Goal: Task Accomplishment & Management: Manage account settings

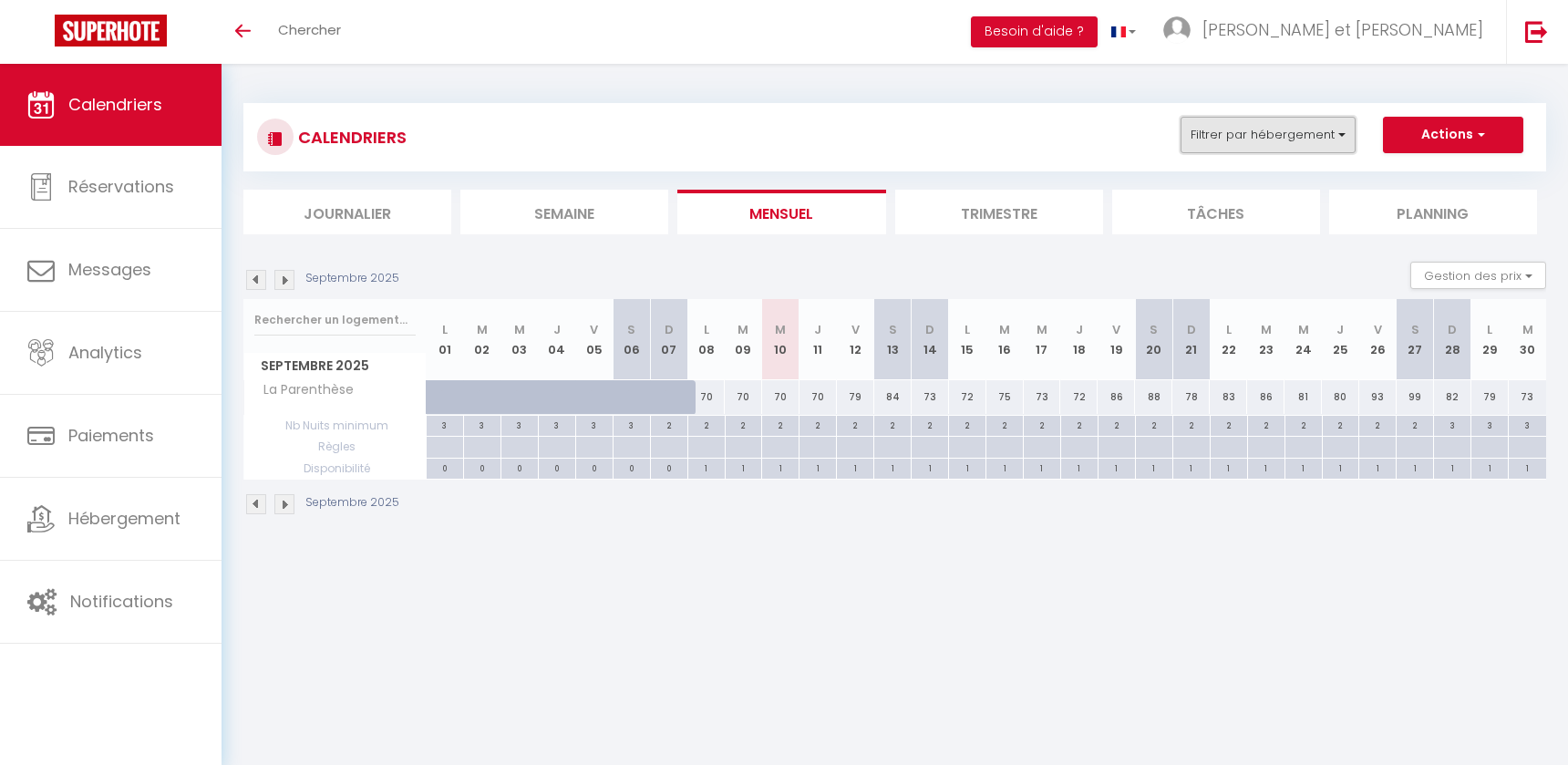
click at [1312, 148] on button "Filtrer par hébergement" at bounding box center [1268, 135] width 175 height 37
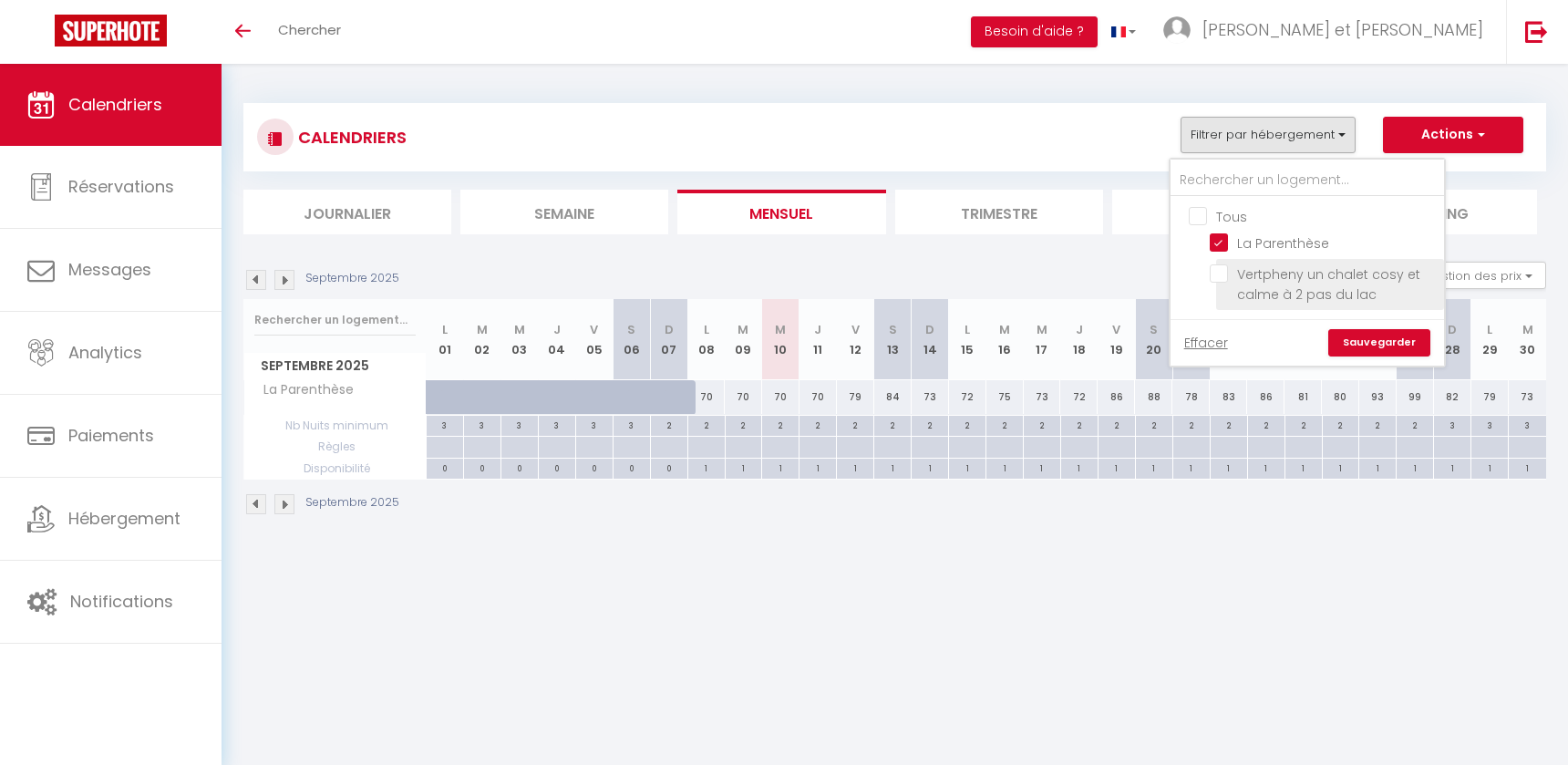
click at [1218, 275] on input "Vertpheny un chalet cosy et calme à 2 pas du lac" at bounding box center [1324, 273] width 228 height 18
checkbox input "true"
click at [1394, 350] on link "Sauvegarder" at bounding box center [1380, 342] width 102 height 27
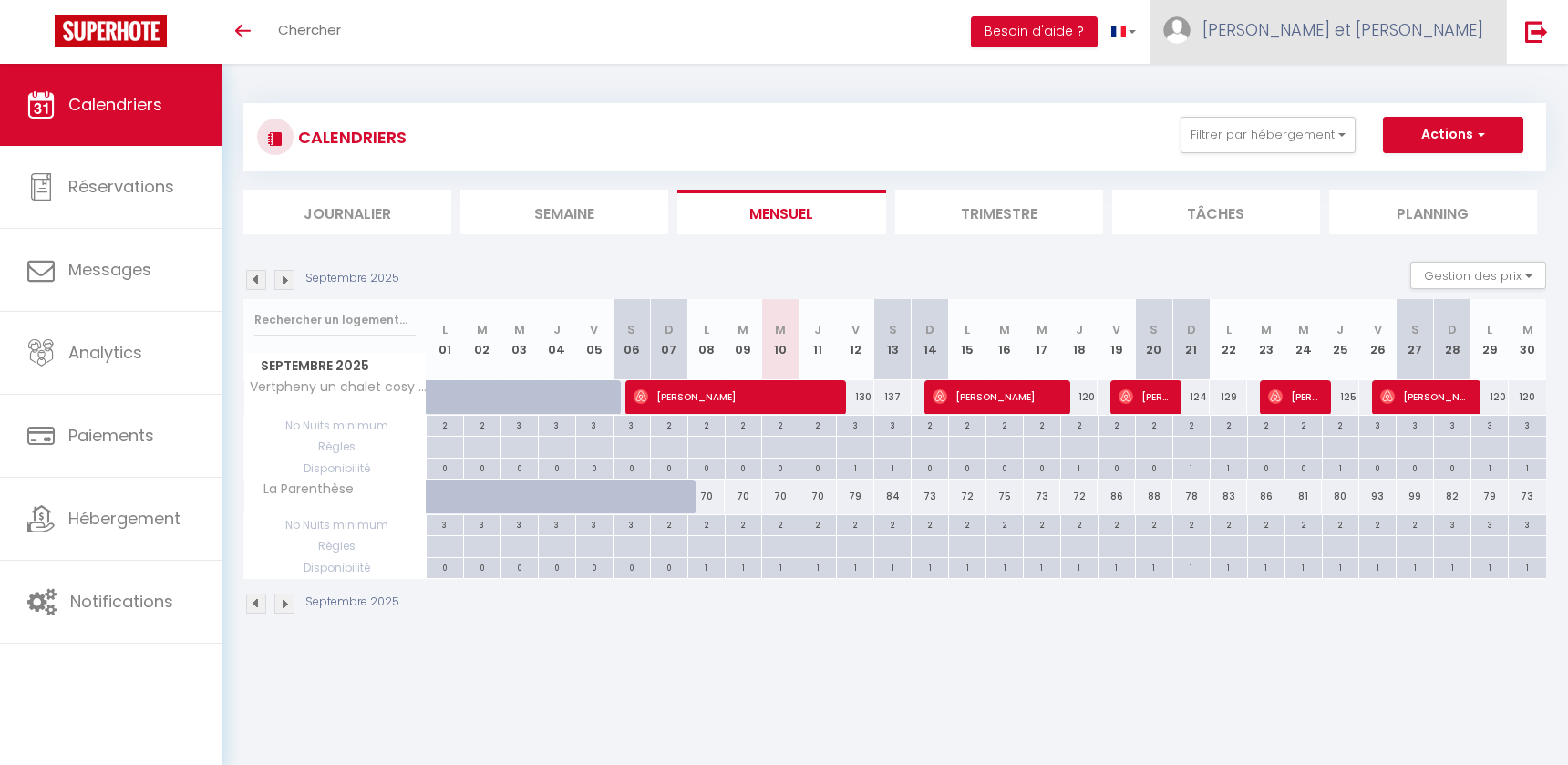
click at [1417, 49] on link "[PERSON_NAME] et [PERSON_NAME]" at bounding box center [1328, 32] width 356 height 64
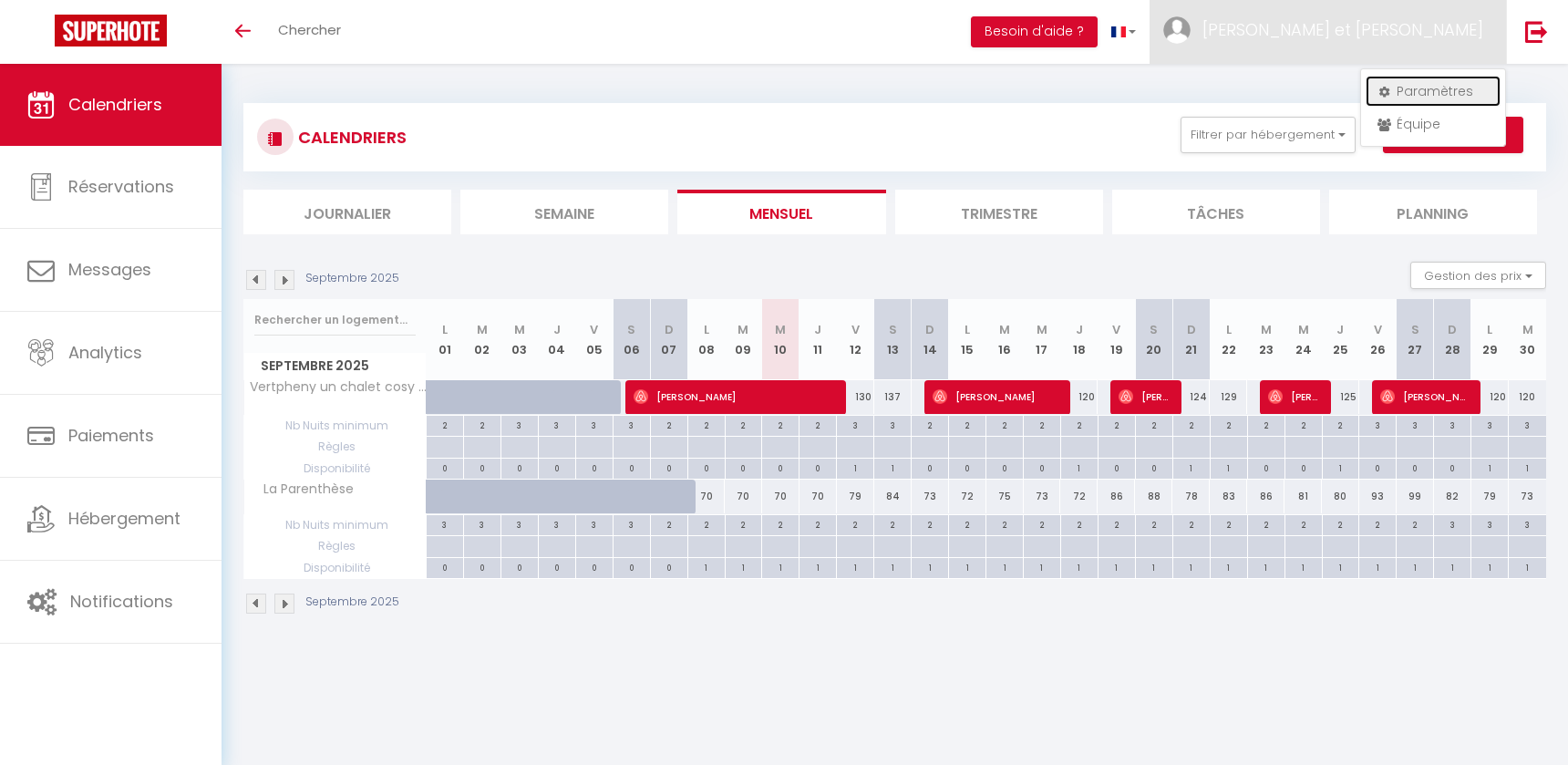
click at [1415, 85] on link "Paramètres" at bounding box center [1433, 90] width 135 height 31
select select "28"
select select "fr"
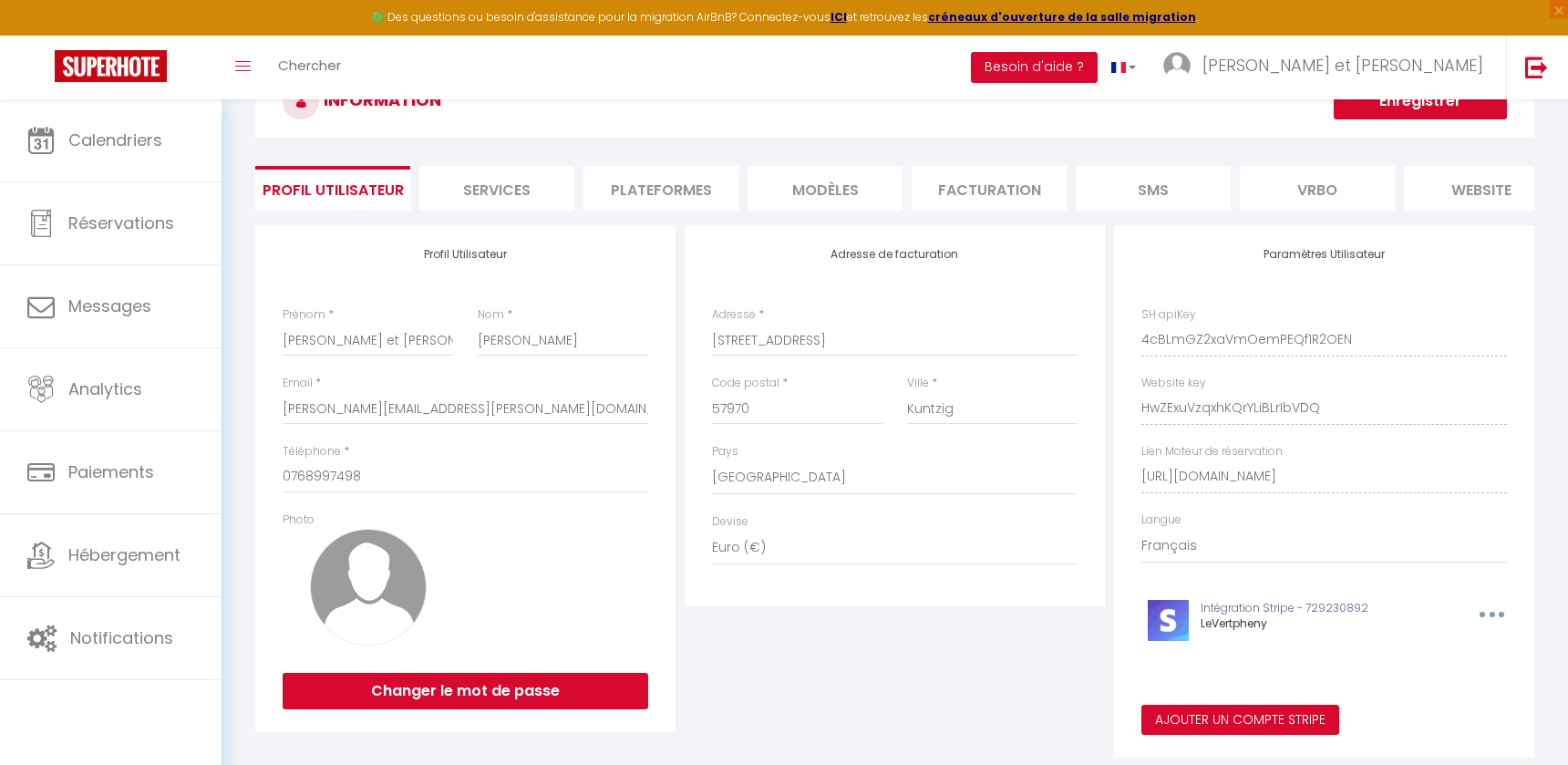
scroll to position [116, 0]
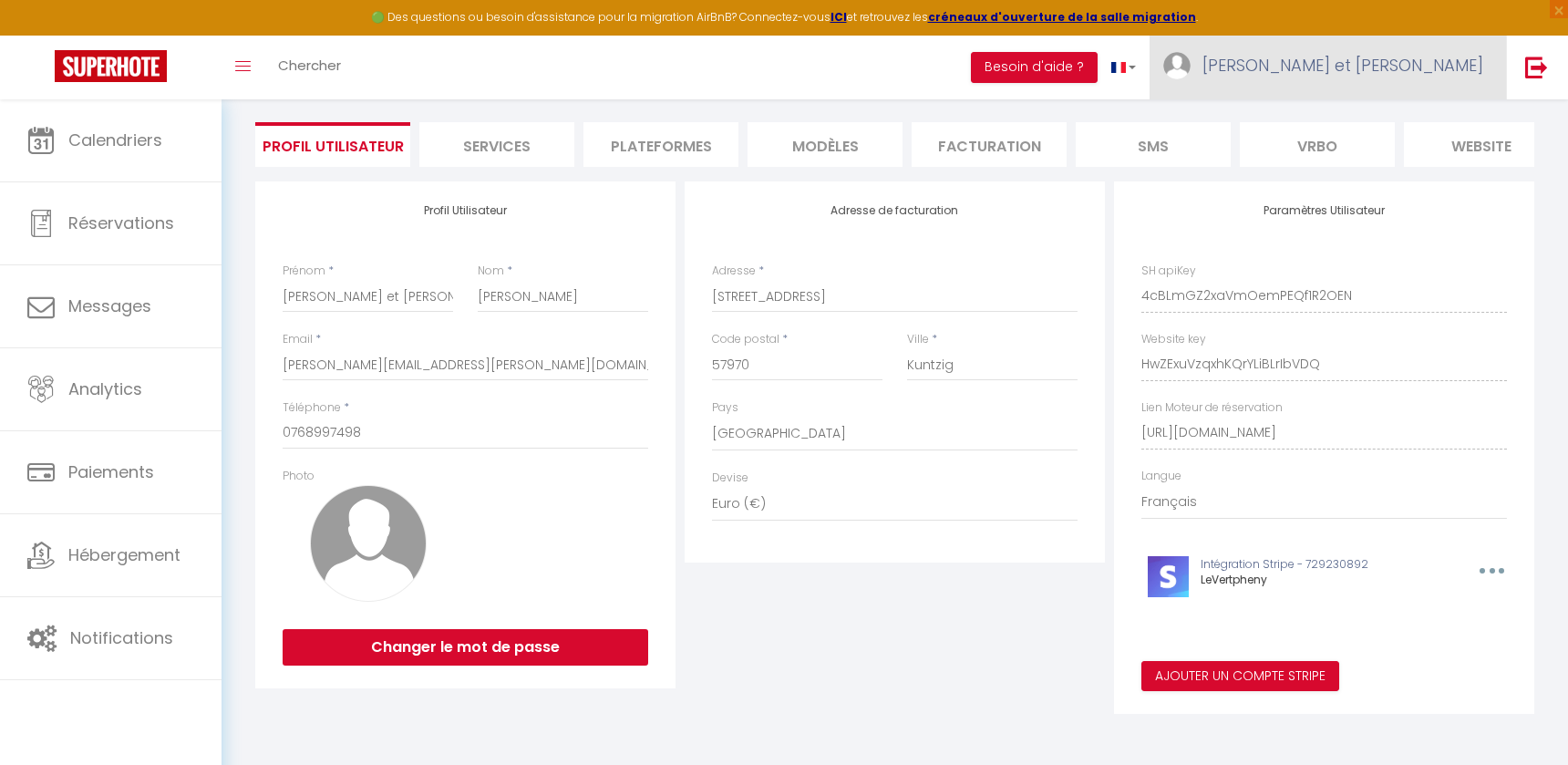
click at [1367, 70] on span "[PERSON_NAME] et [PERSON_NAME]" at bounding box center [1343, 65] width 281 height 23
click at [1418, 158] on link "Équipe" at bounding box center [1433, 159] width 135 height 31
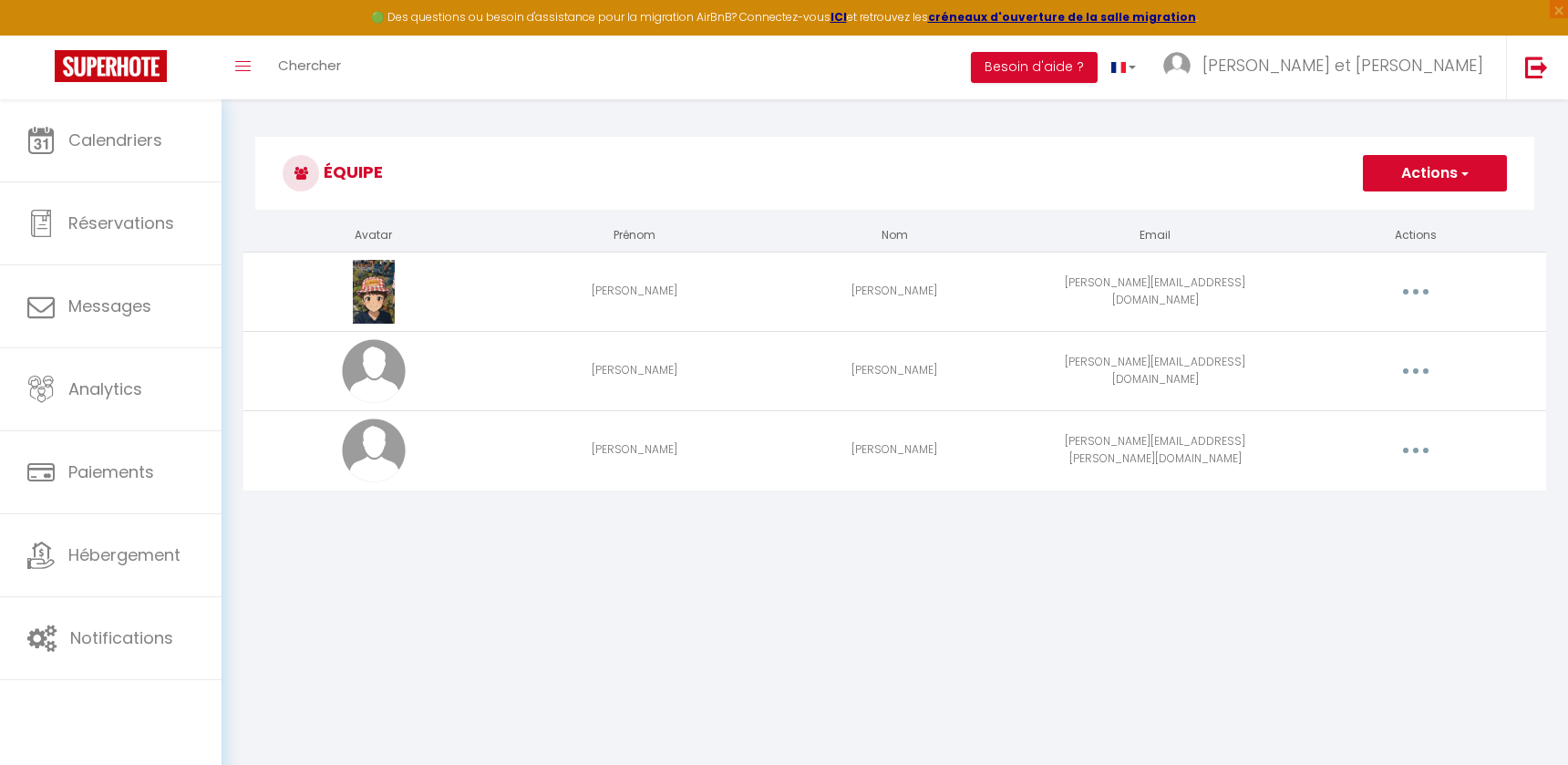
click at [1422, 370] on button "button" at bounding box center [1416, 370] width 51 height 29
click at [1357, 421] on link "Editer" at bounding box center [1368, 413] width 135 height 31
select select
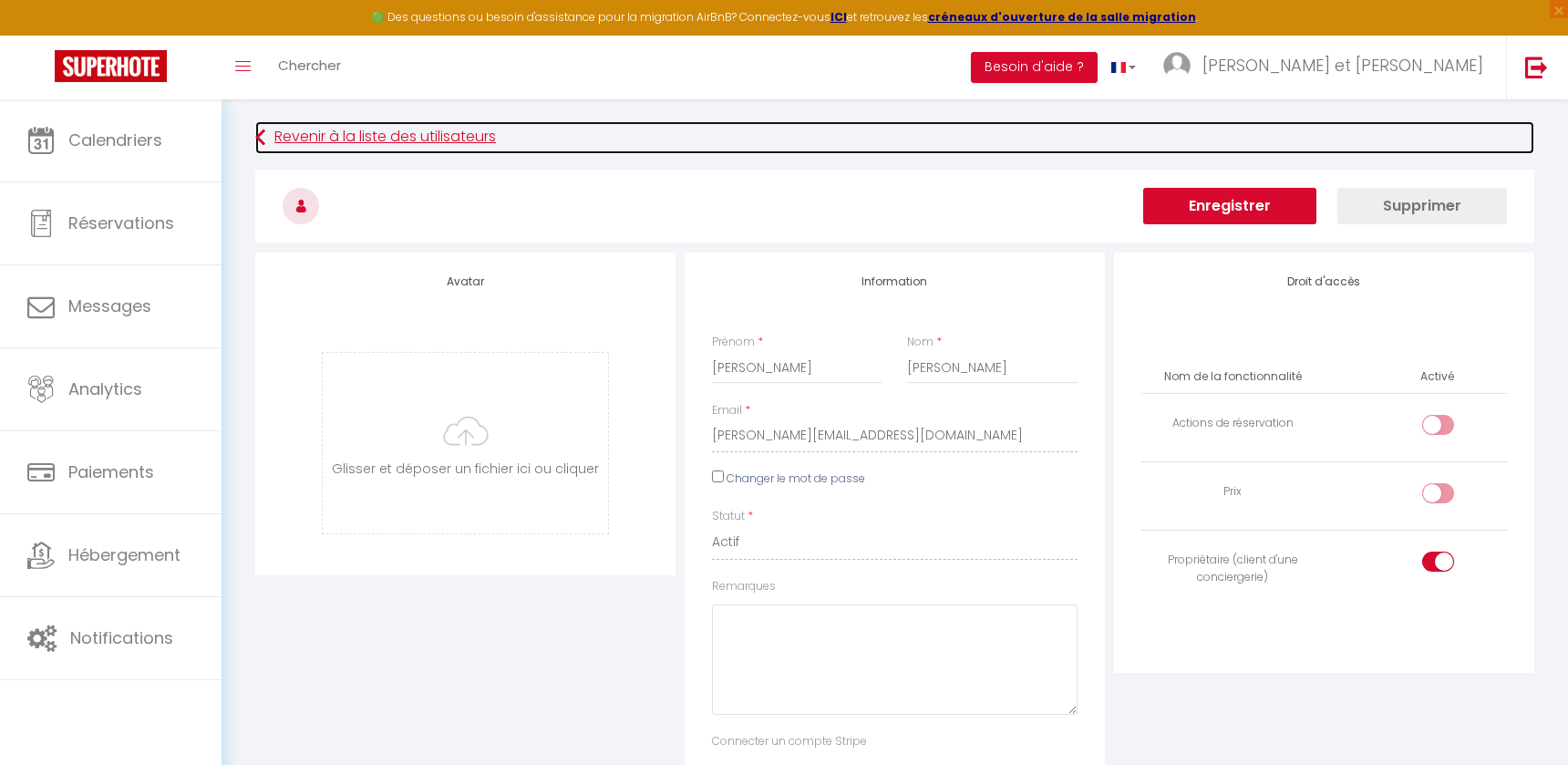
click at [281, 136] on link "Revenir à la liste des utilisateurs" at bounding box center [895, 138] width 1280 height 33
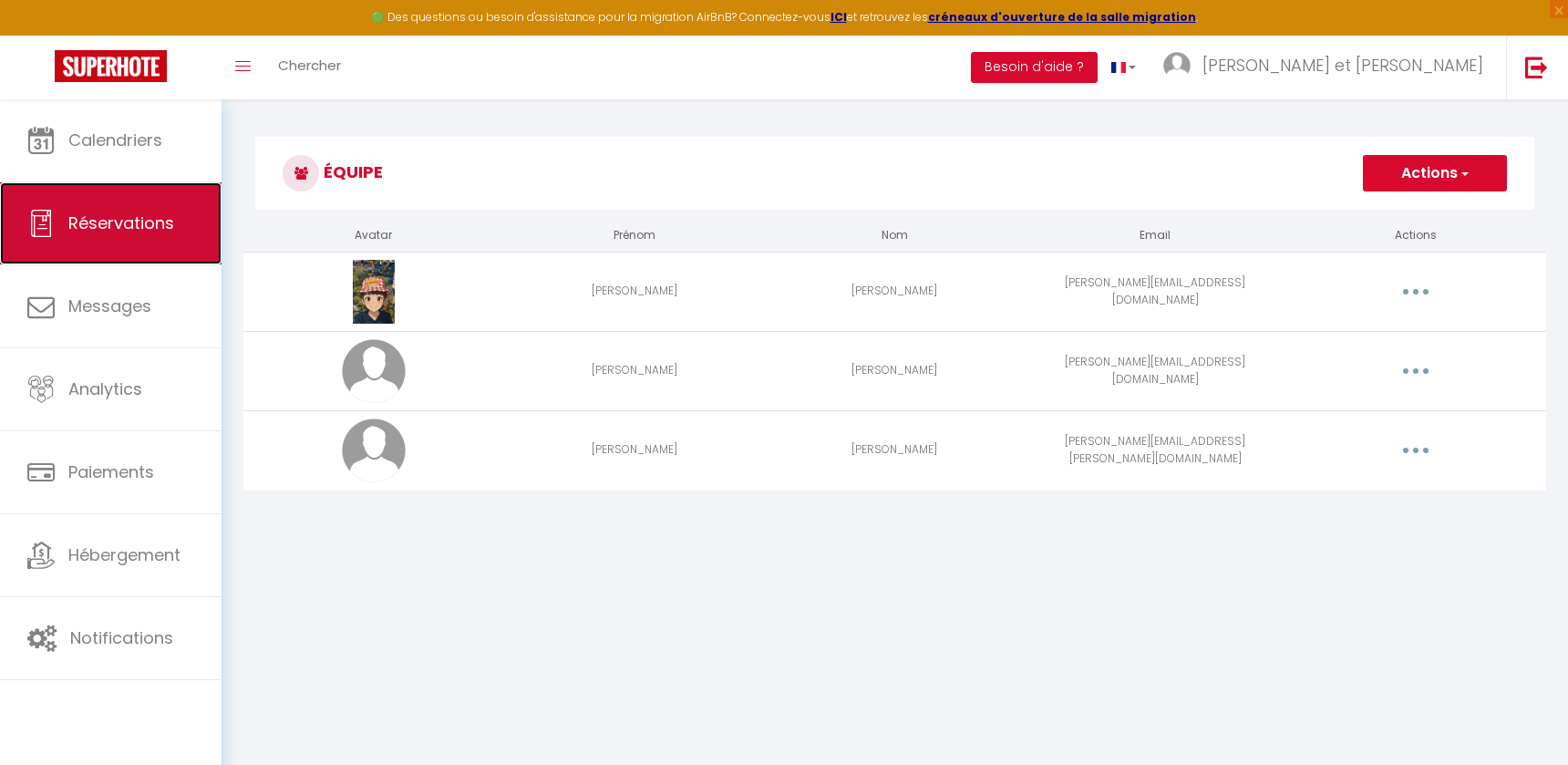
click at [151, 230] on span "Réservations" at bounding box center [122, 222] width 106 height 23
select select "not_cancelled"
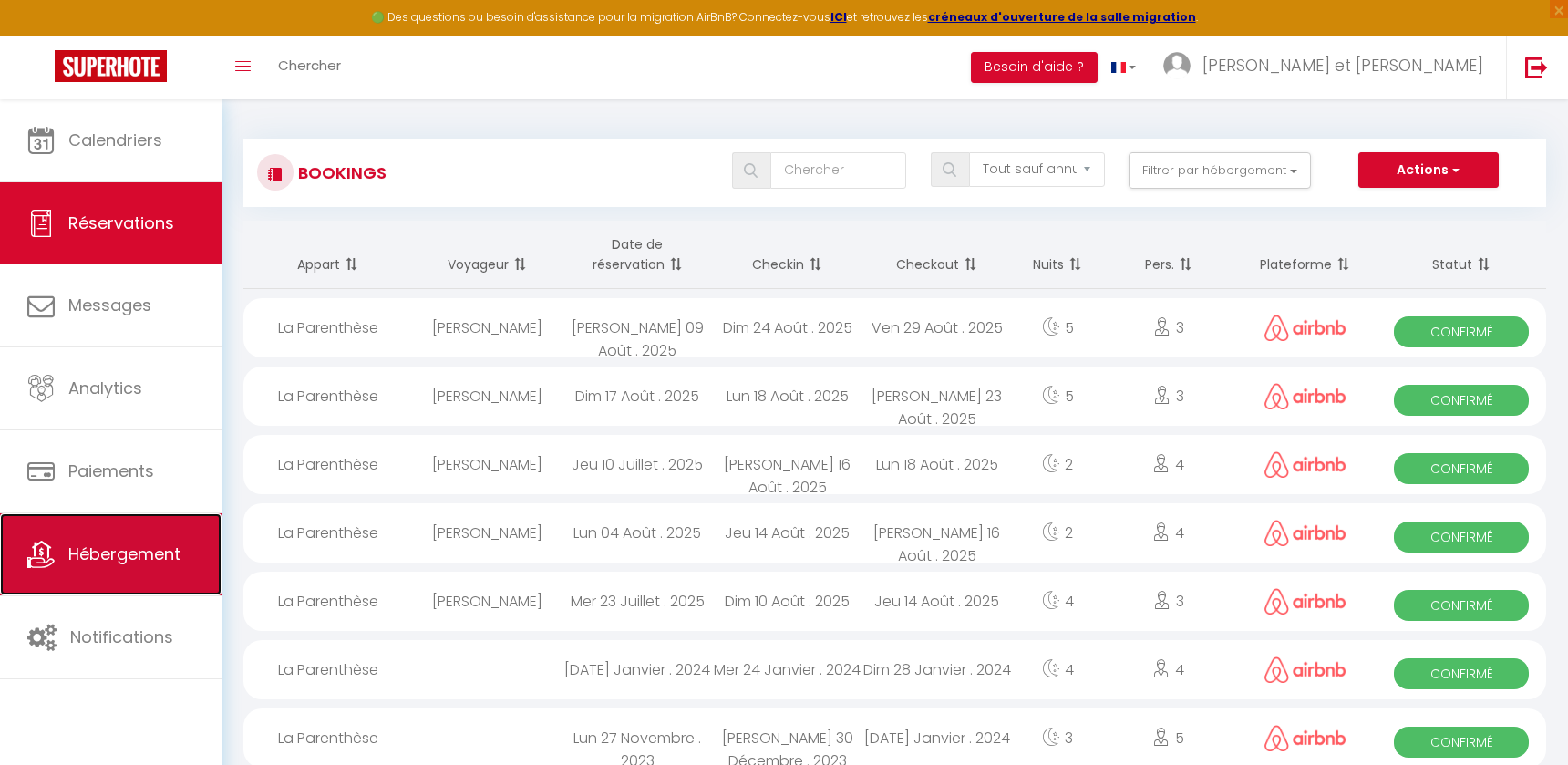
click at [195, 572] on link "Hébergement" at bounding box center [110, 554] width 221 height 82
